Goal: Task Accomplishment & Management: Manage account settings

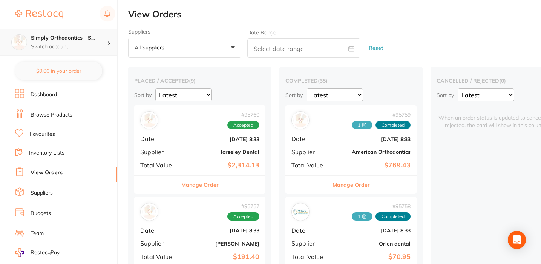
click at [86, 39] on h4 "Simply Orthodontics - S..." at bounding box center [69, 38] width 76 height 8
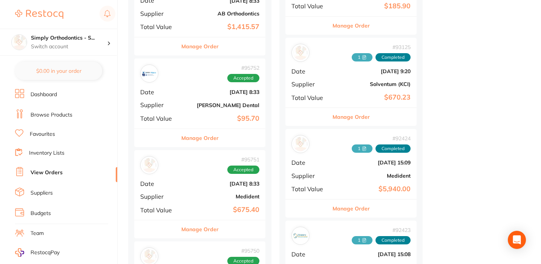
scroll to position [434, 0]
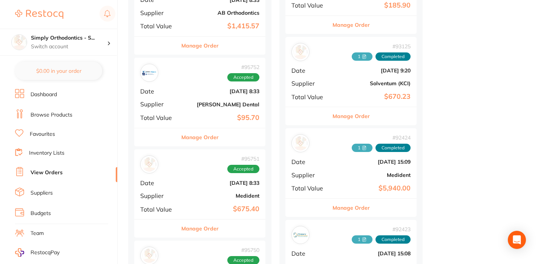
click at [195, 128] on button "Manage Order" at bounding box center [199, 137] width 37 height 18
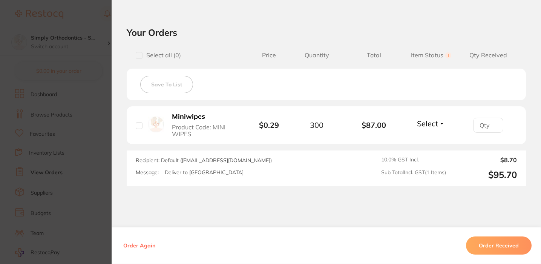
scroll to position [164, 0]
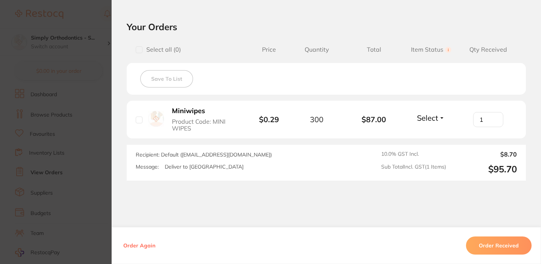
click at [493, 118] on input "1" at bounding box center [488, 119] width 30 height 15
type input "2"
click at [493, 118] on input "2" at bounding box center [488, 119] width 30 height 15
click at [483, 121] on input "2" at bounding box center [488, 119] width 30 height 15
type input "300"
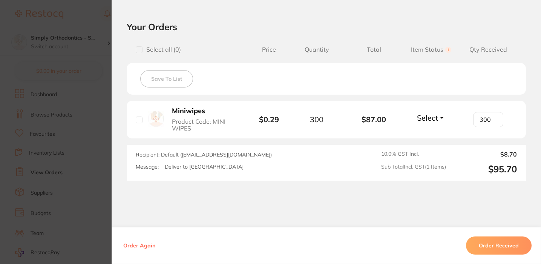
click at [457, 193] on div "Order ID: Restocq- 95752 Order Information Accepted Order Order Date [DATE] 8:3…" at bounding box center [327, 139] width 430 height 249
click at [503, 248] on button "Order Received" at bounding box center [499, 245] width 66 height 18
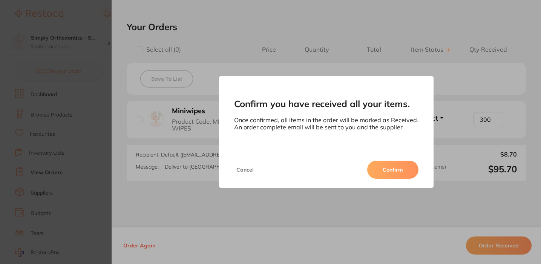
click at [380, 166] on button "Confirm" at bounding box center [392, 170] width 51 height 18
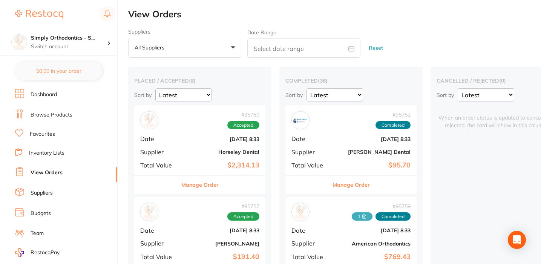
click at [344, 187] on button "Manage Order" at bounding box center [351, 185] width 37 height 18
